Goal: Find specific page/section

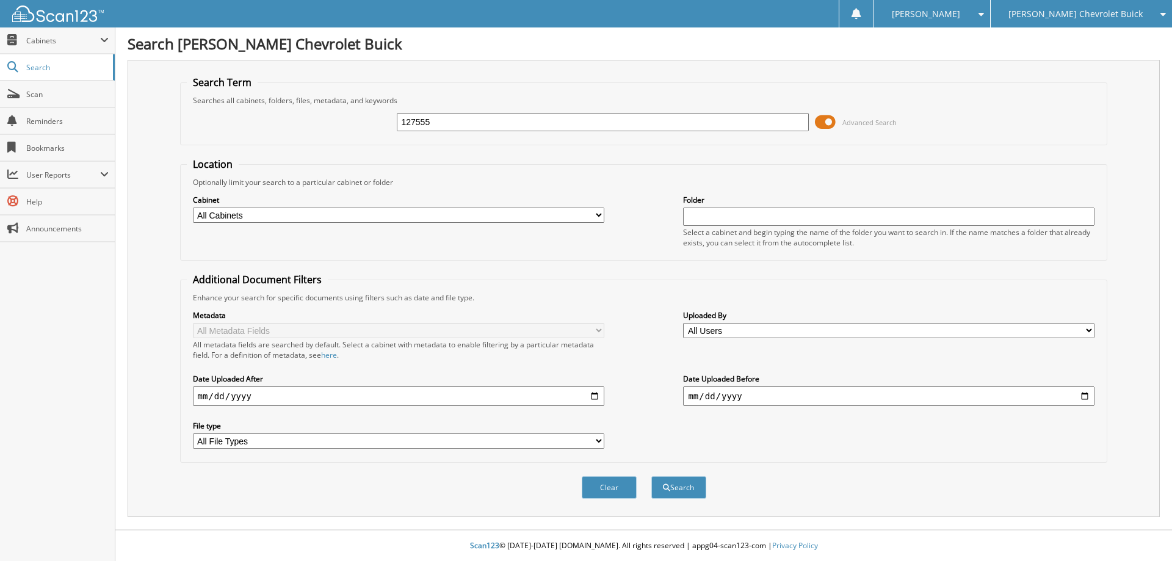
type input "127555"
click at [652, 476] on button "Search" at bounding box center [679, 487] width 55 height 23
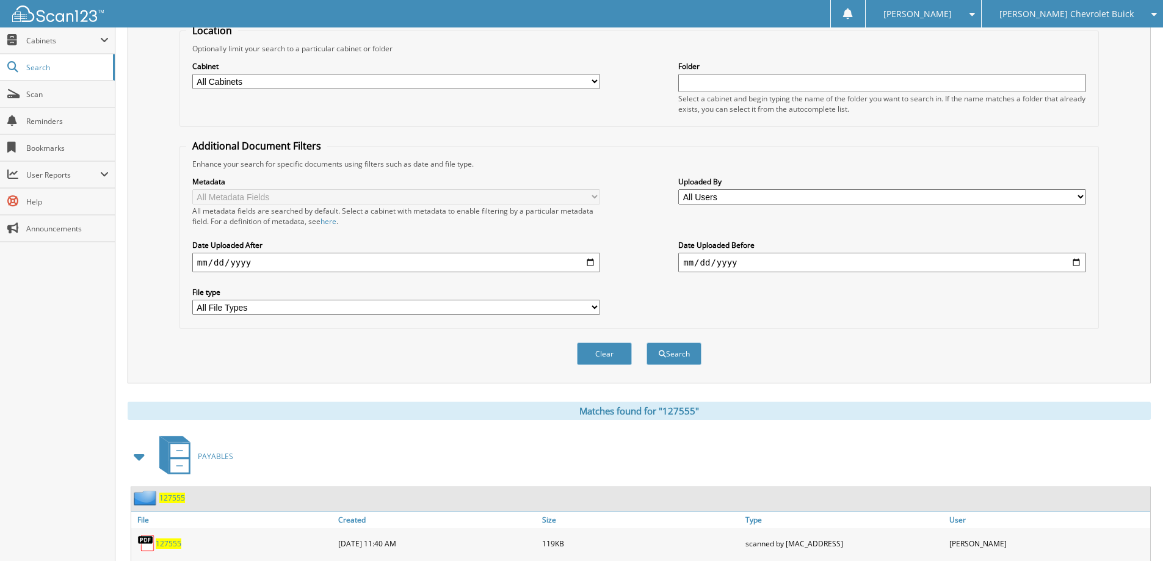
scroll to position [244, 0]
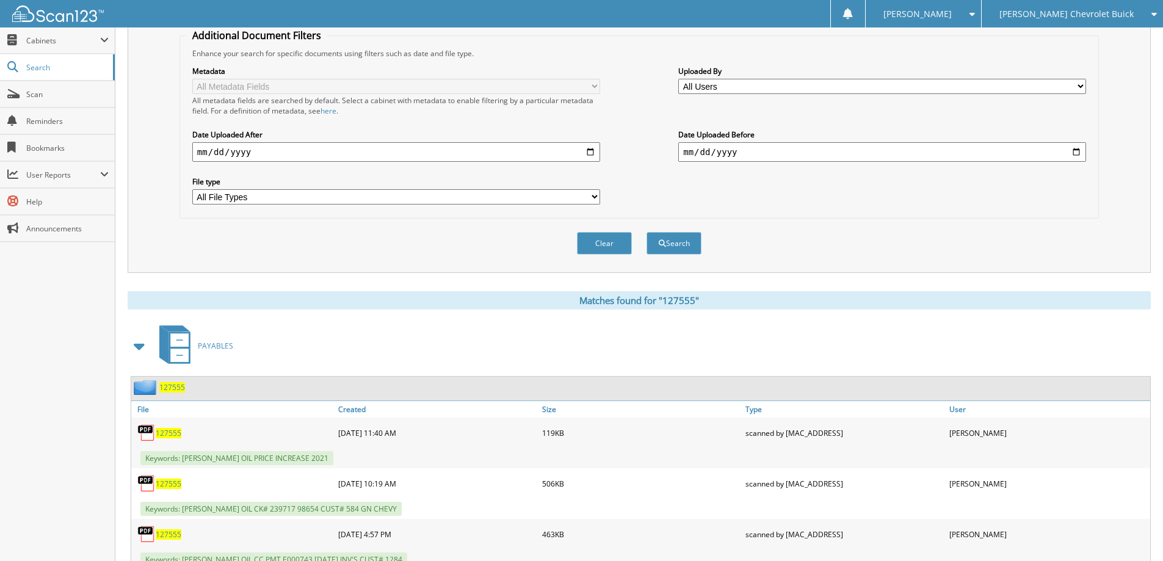
click at [178, 388] on span "127555" at bounding box center [172, 387] width 26 height 10
